Goal: Information Seeking & Learning: Check status

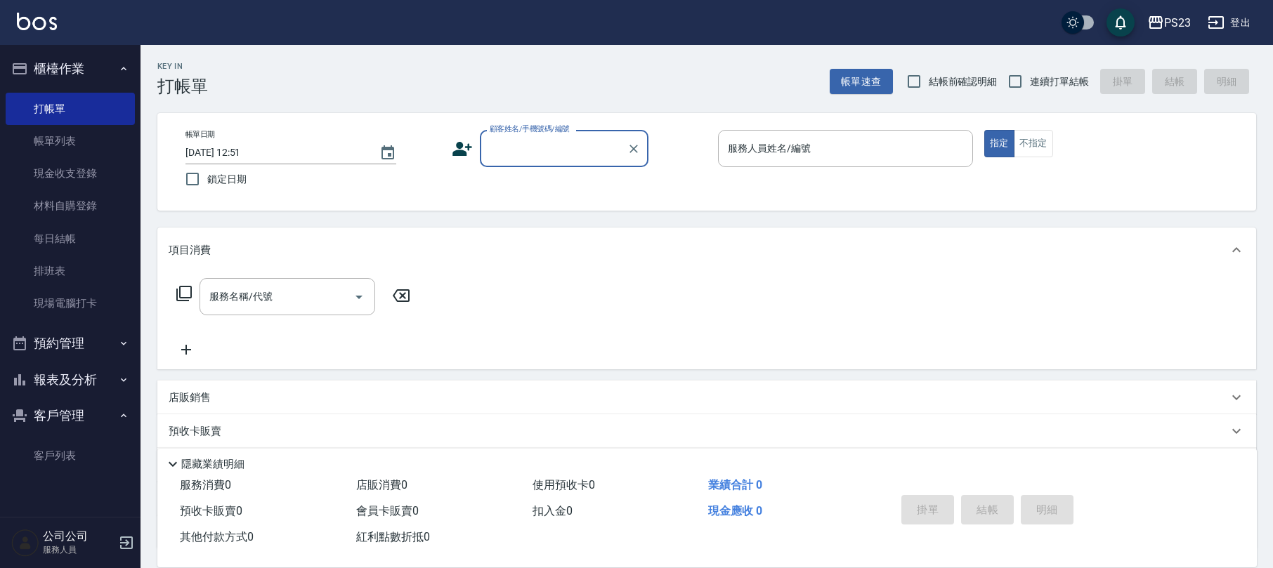
click at [77, 408] on button "客戶管理" at bounding box center [70, 416] width 129 height 37
click at [88, 366] on button "報表及分析" at bounding box center [70, 380] width 129 height 37
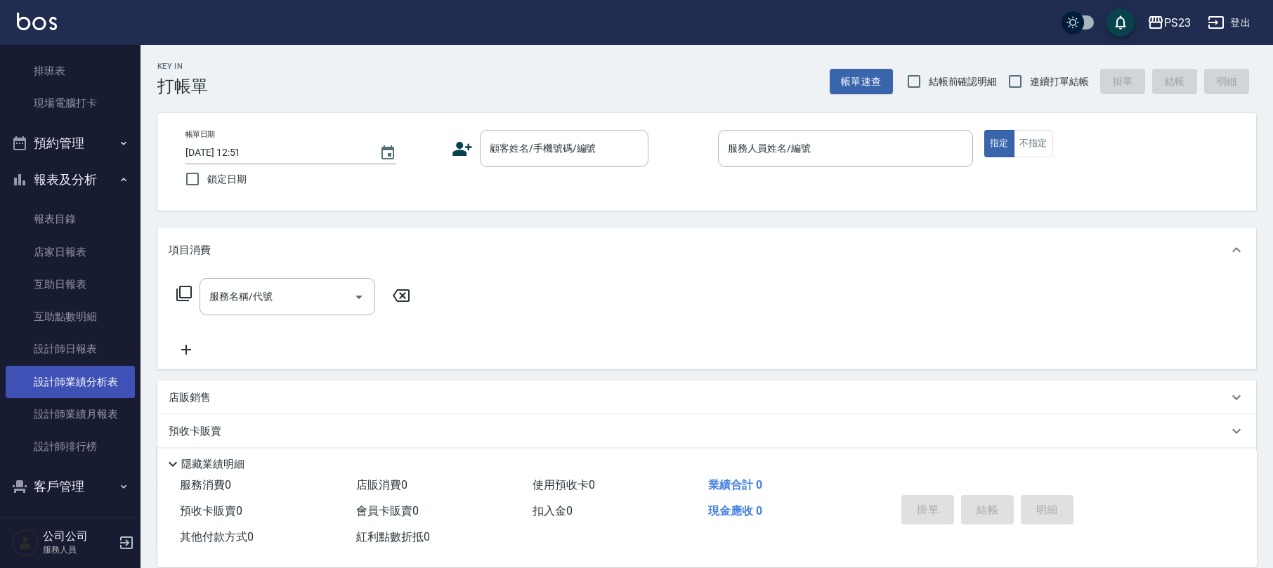
scroll to position [204, 0]
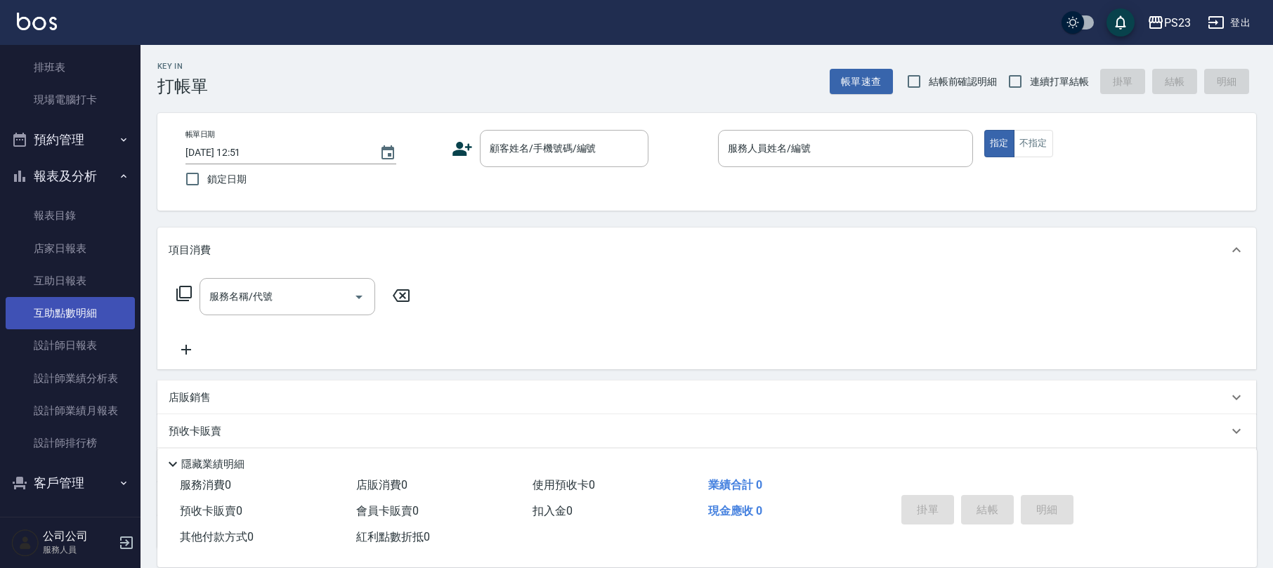
click at [94, 122] on ul "報表目錄 店家日報表 互助日報表 互助點數明細 設計師日報表 設計師業績分析表 設計師業績月報表 設計師排行榜" at bounding box center [70, 2] width 129 height 239
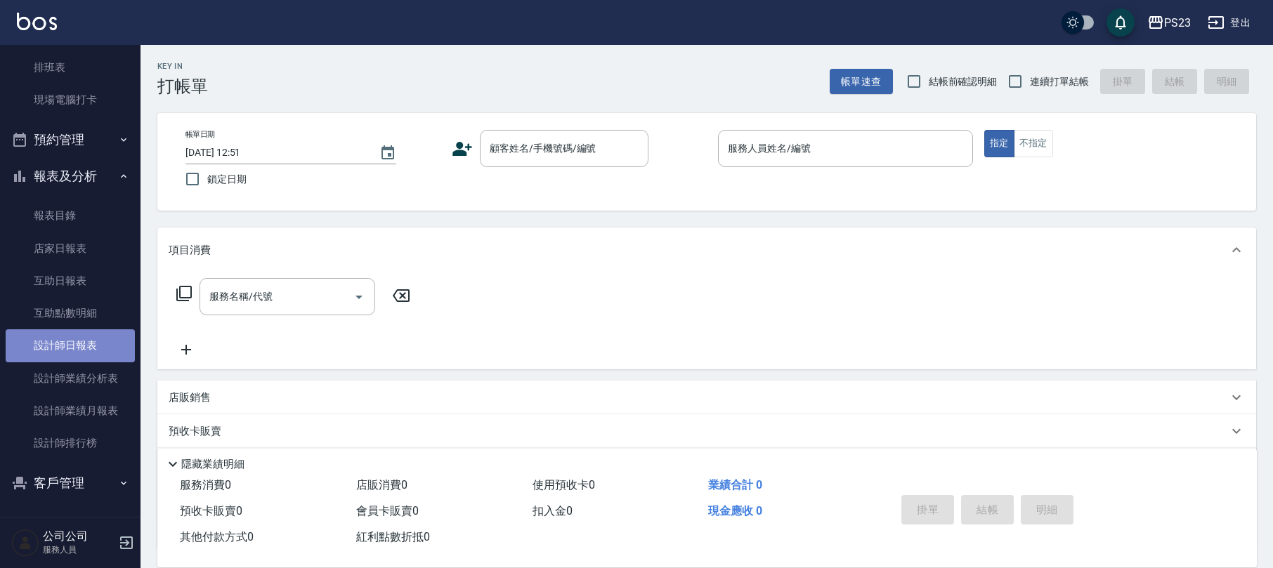
click at [99, 358] on link "設計師日報表" at bounding box center [70, 345] width 129 height 32
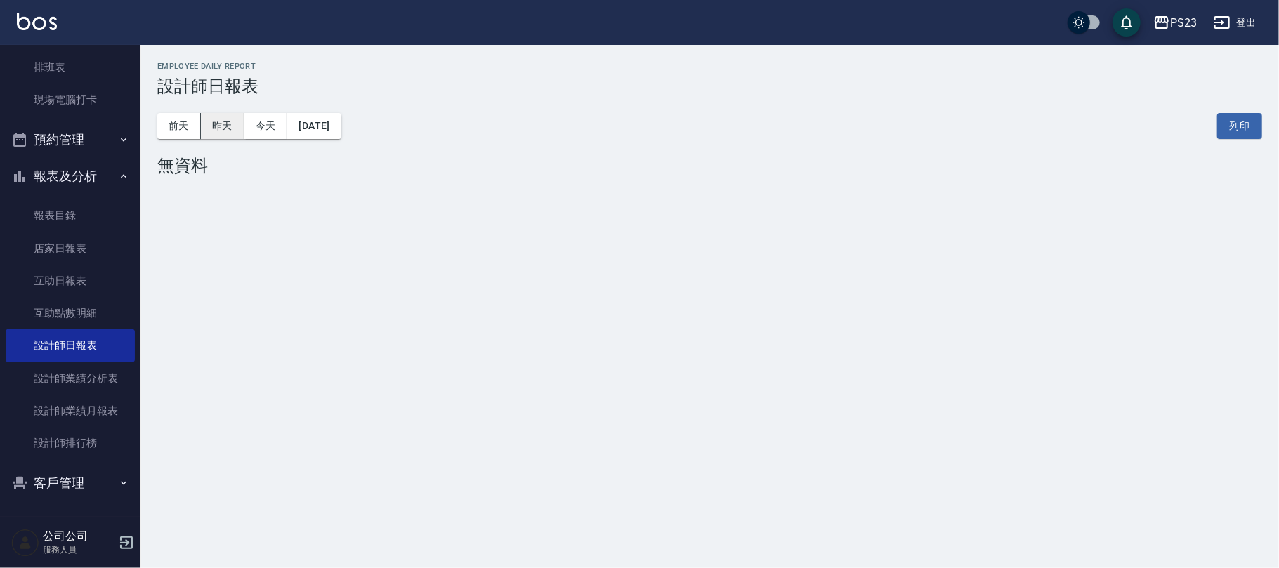
click at [222, 122] on button "昨天" at bounding box center [223, 126] width 44 height 26
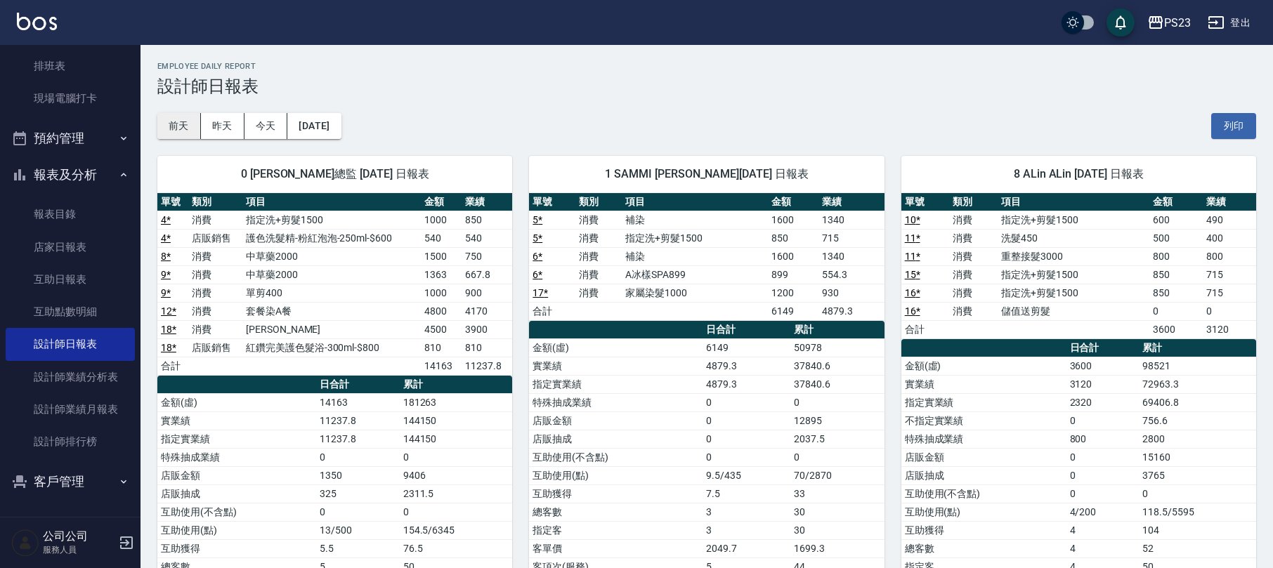
click at [181, 133] on button "前天" at bounding box center [179, 126] width 44 height 26
